Goal: Book appointment/travel/reservation

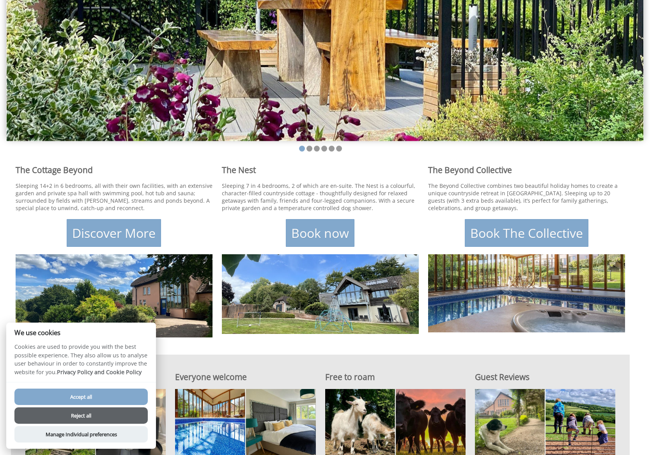
scroll to position [327, 0]
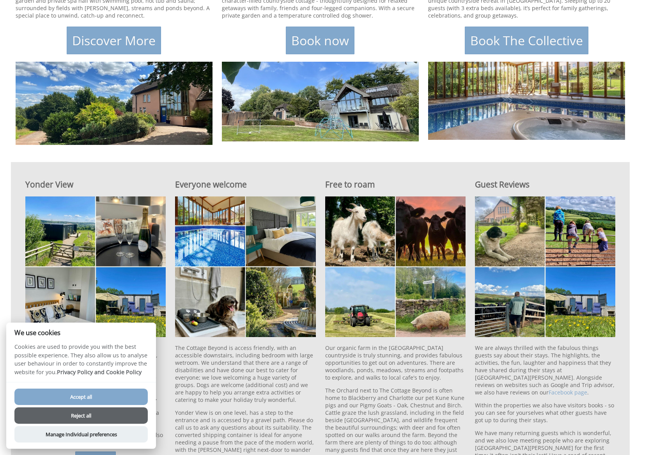
click at [102, 395] on button "Accept all" at bounding box center [80, 396] width 133 height 16
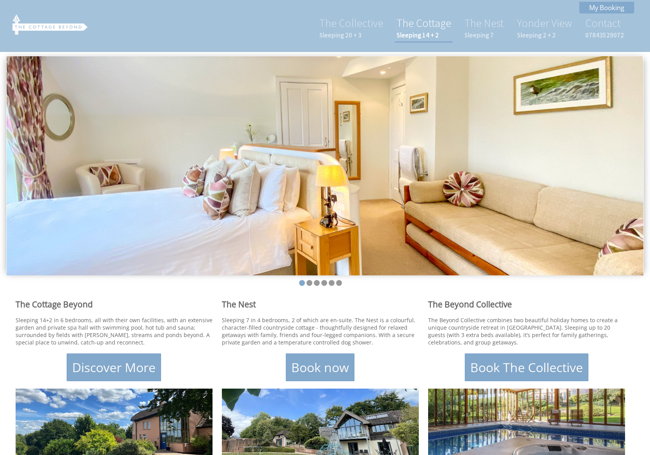
click at [441, 27] on link "The Cottage Sleeping 14 + 2" at bounding box center [424, 27] width 55 height 23
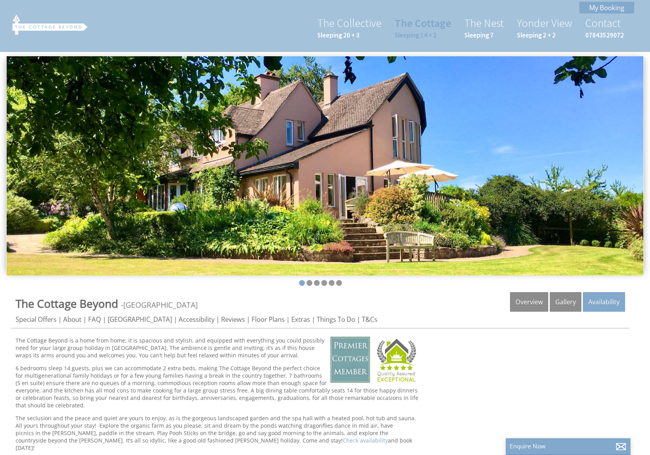
scroll to position [2, 0]
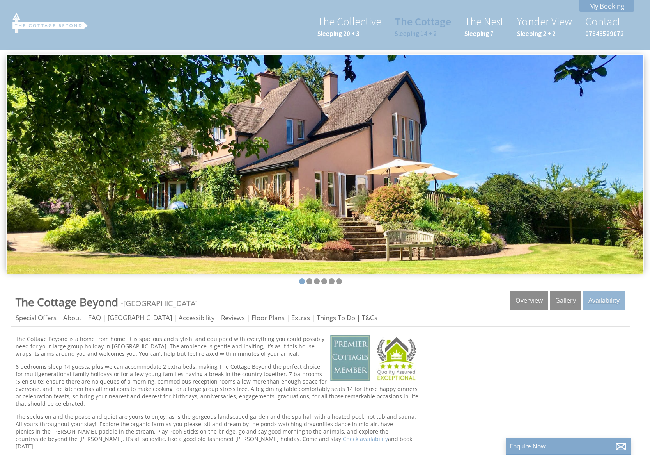
click at [595, 303] on link "Availability" at bounding box center [604, 300] width 42 height 20
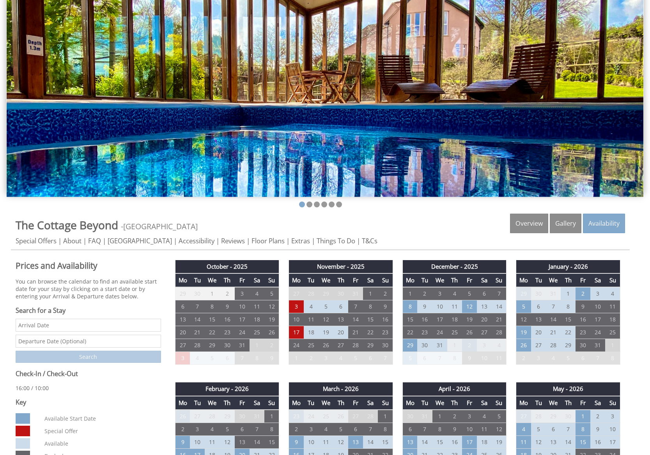
scroll to position [129, 0]
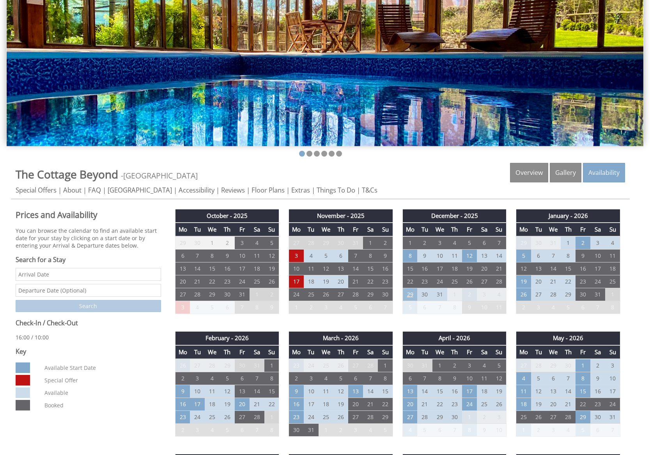
click at [412, 294] on td "29" at bounding box center [410, 294] width 15 height 13
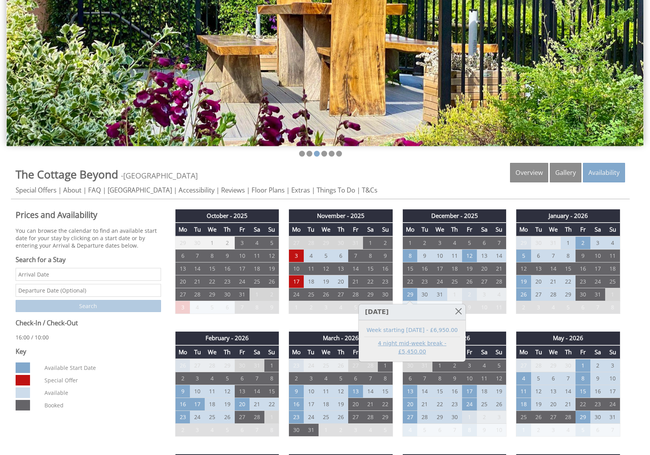
click at [411, 341] on link "4 night mid-week break - £5,450.00" at bounding box center [412, 347] width 96 height 16
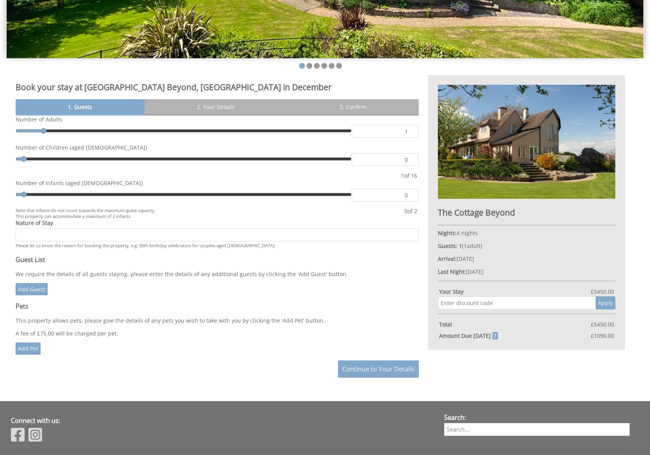
scroll to position [43, 0]
